Goal: Information Seeking & Learning: Learn about a topic

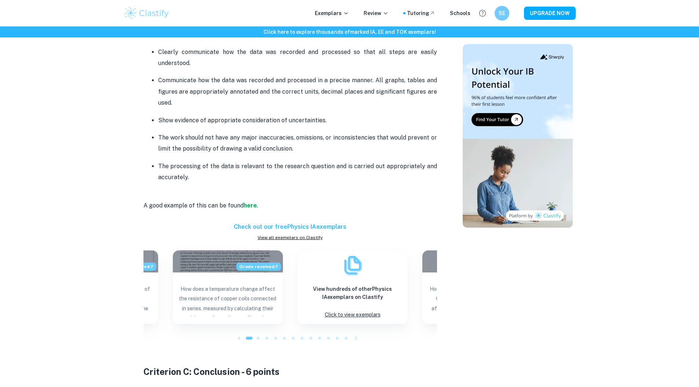
scroll to position [764, 0]
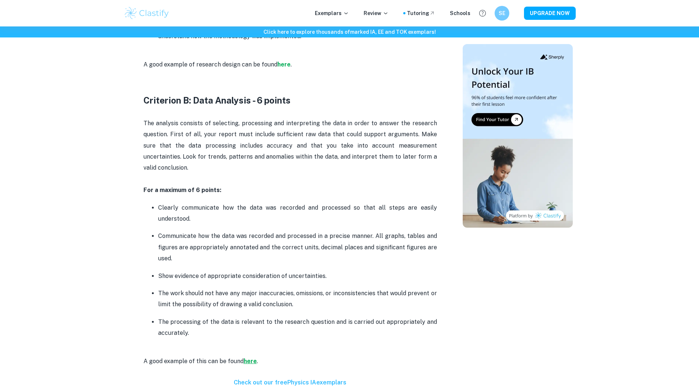
click at [246, 358] on strong "here" at bounding box center [250, 361] width 13 height 7
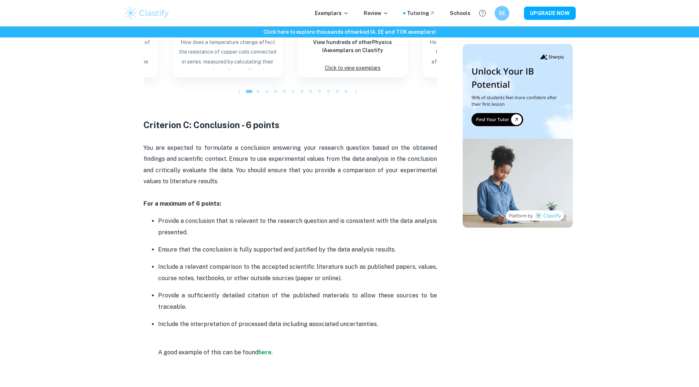
scroll to position [1269, 0]
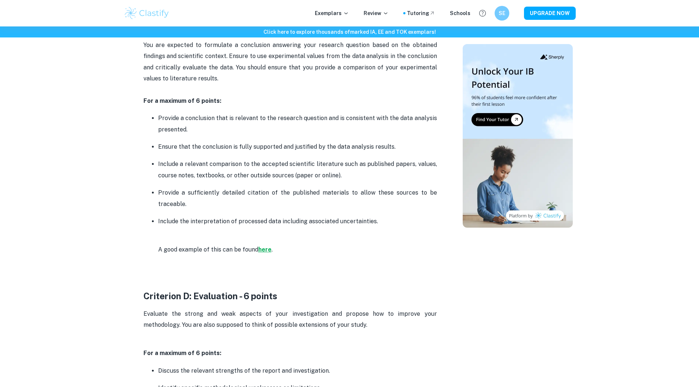
click at [264, 246] on strong "here" at bounding box center [264, 249] width 13 height 7
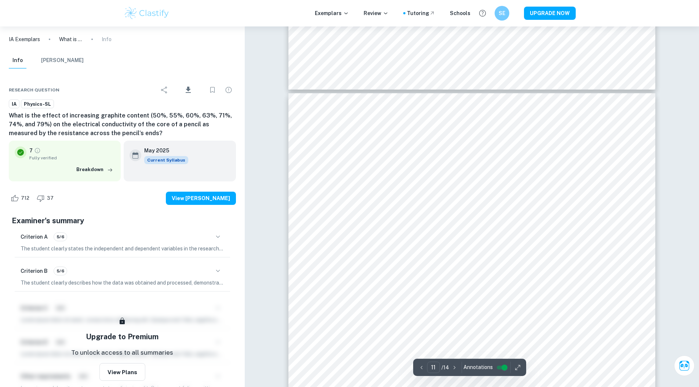
scroll to position [5739, 0]
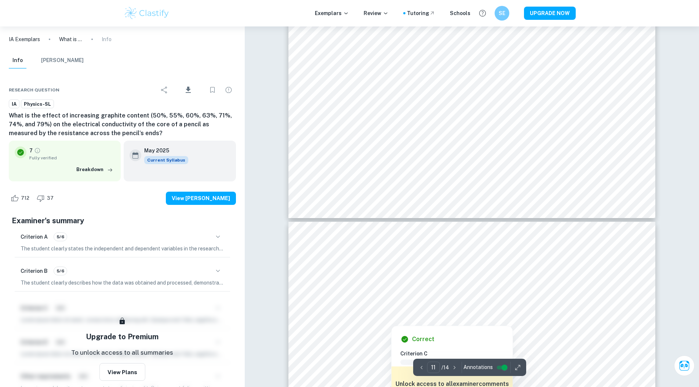
type input "12"
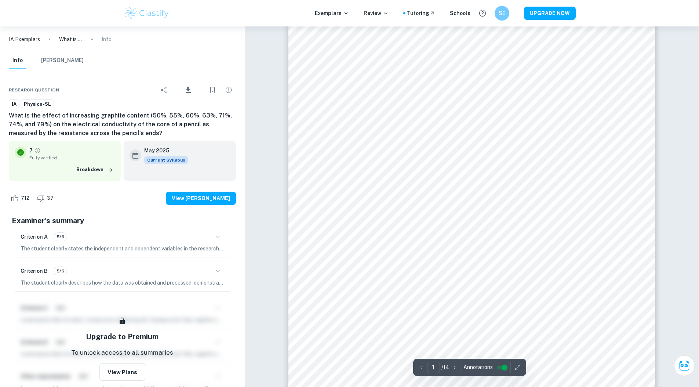
scroll to position [193, 0]
